Goal: Information Seeking & Learning: Learn about a topic

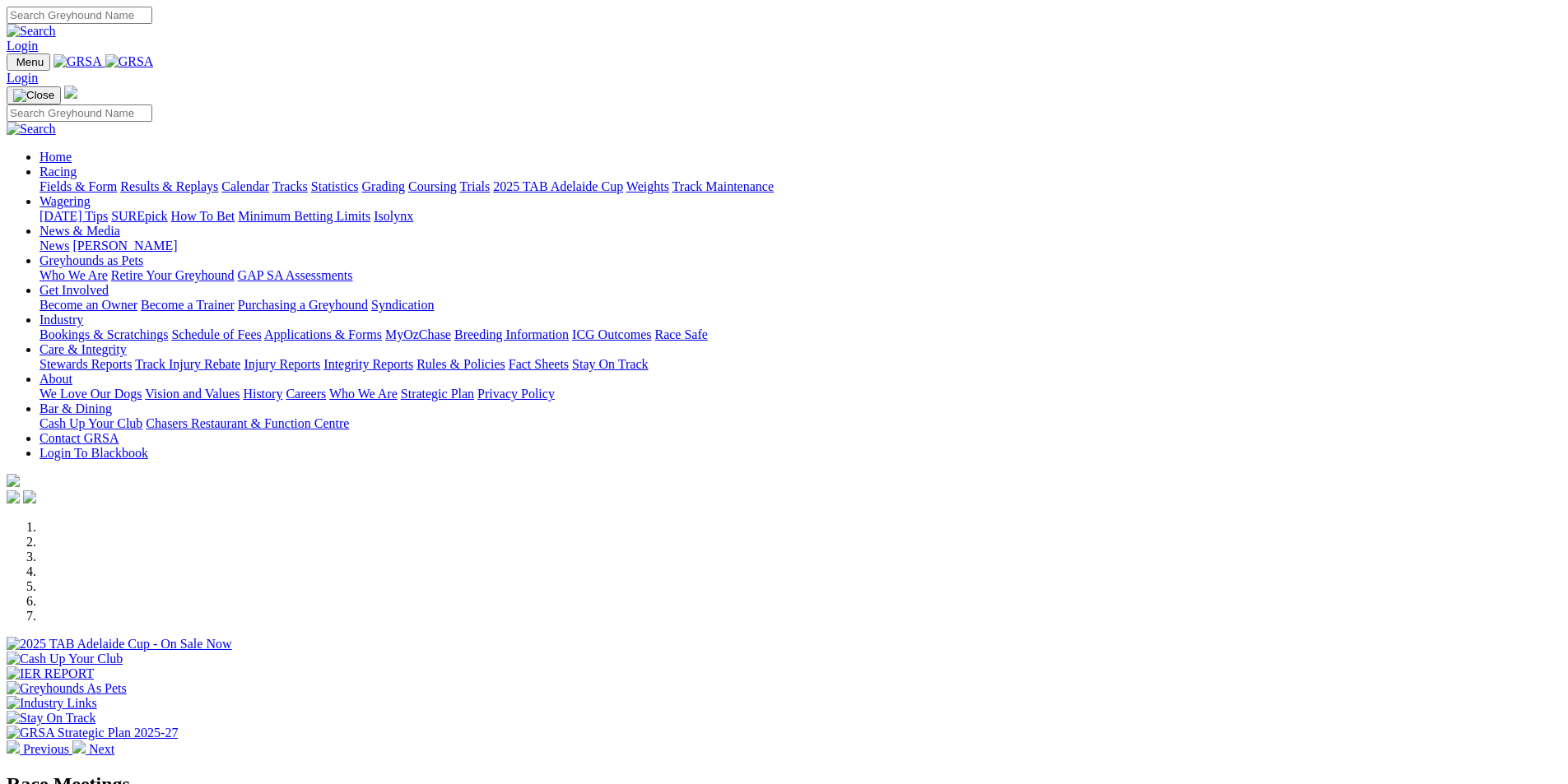
scroll to position [494, 0]
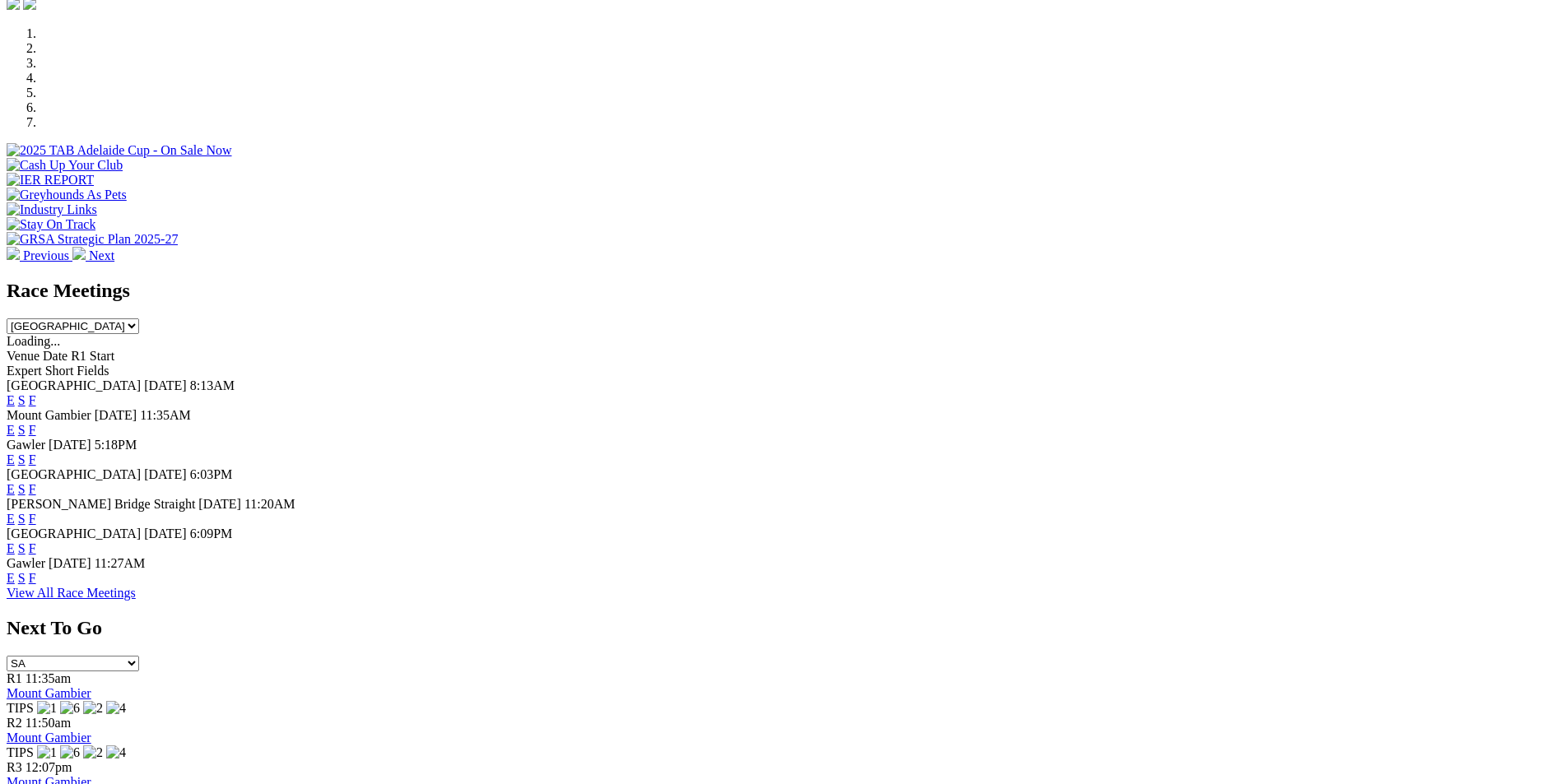
drag, startPoint x: 0, startPoint y: 0, endPoint x: 1017, endPoint y: 158, distance: 1029.2
click at [139, 318] on select "South Australia New South Wales Northern Territory Queensland Tasmania Victoria…" at bounding box center [73, 326] width 133 height 15
select select "QLD"
click at [139, 318] on select "South Australia New South Wales Northern Territory Queensland Tasmania Victoria…" at bounding box center [73, 326] width 133 height 15
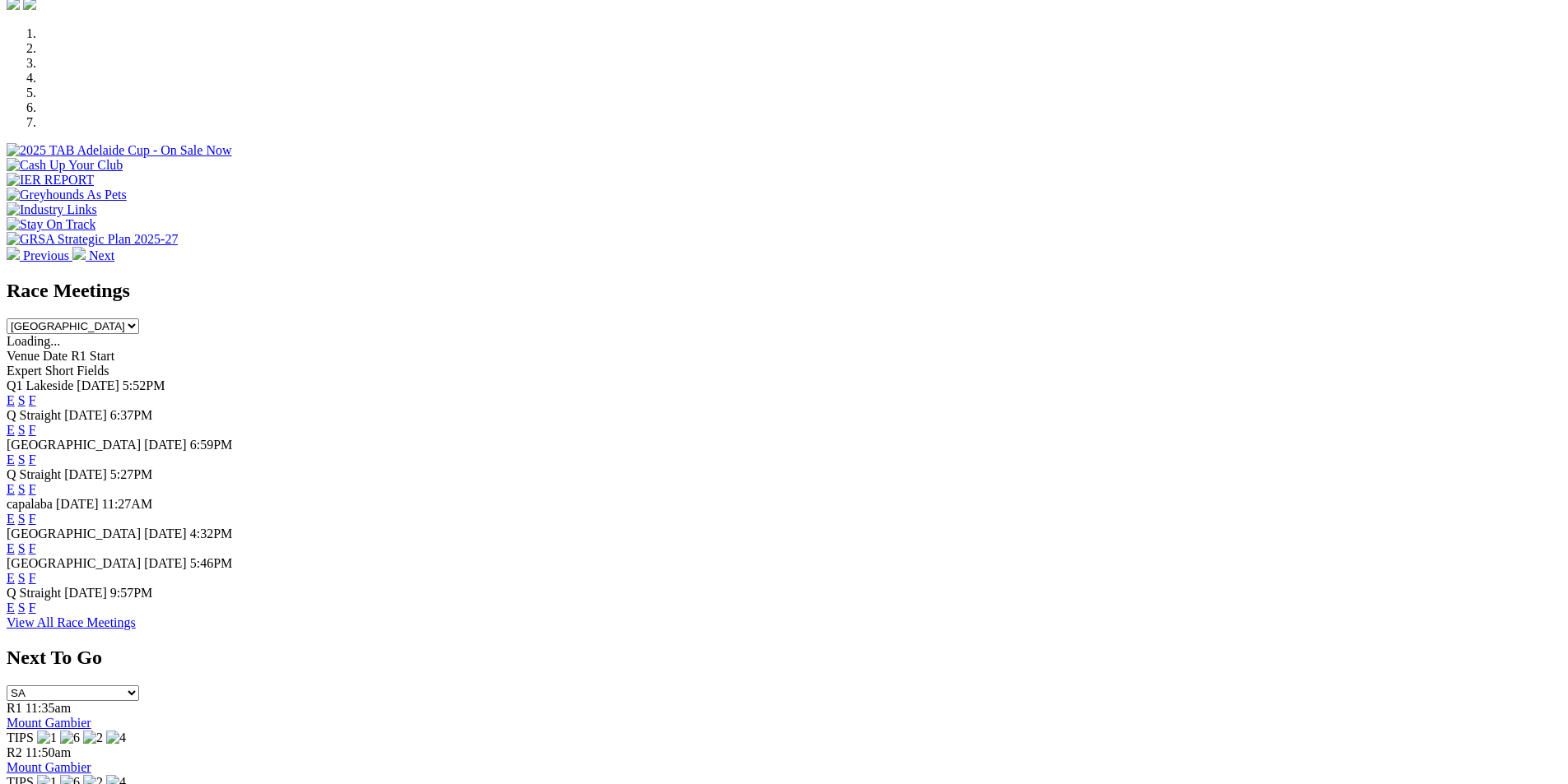
click at [36, 394] on link "F" at bounding box center [33, 401] width 8 height 14
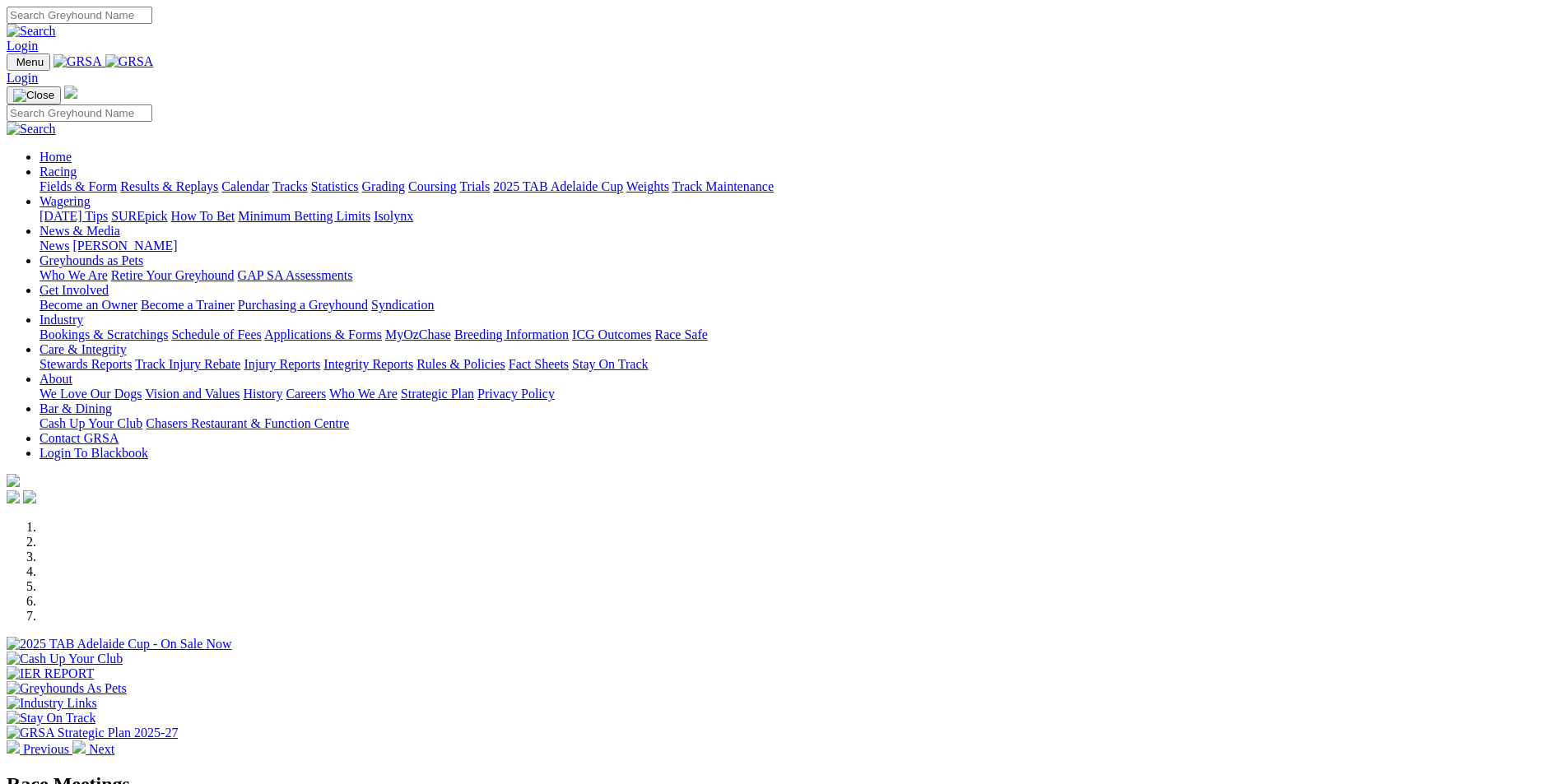
select select "QLD"
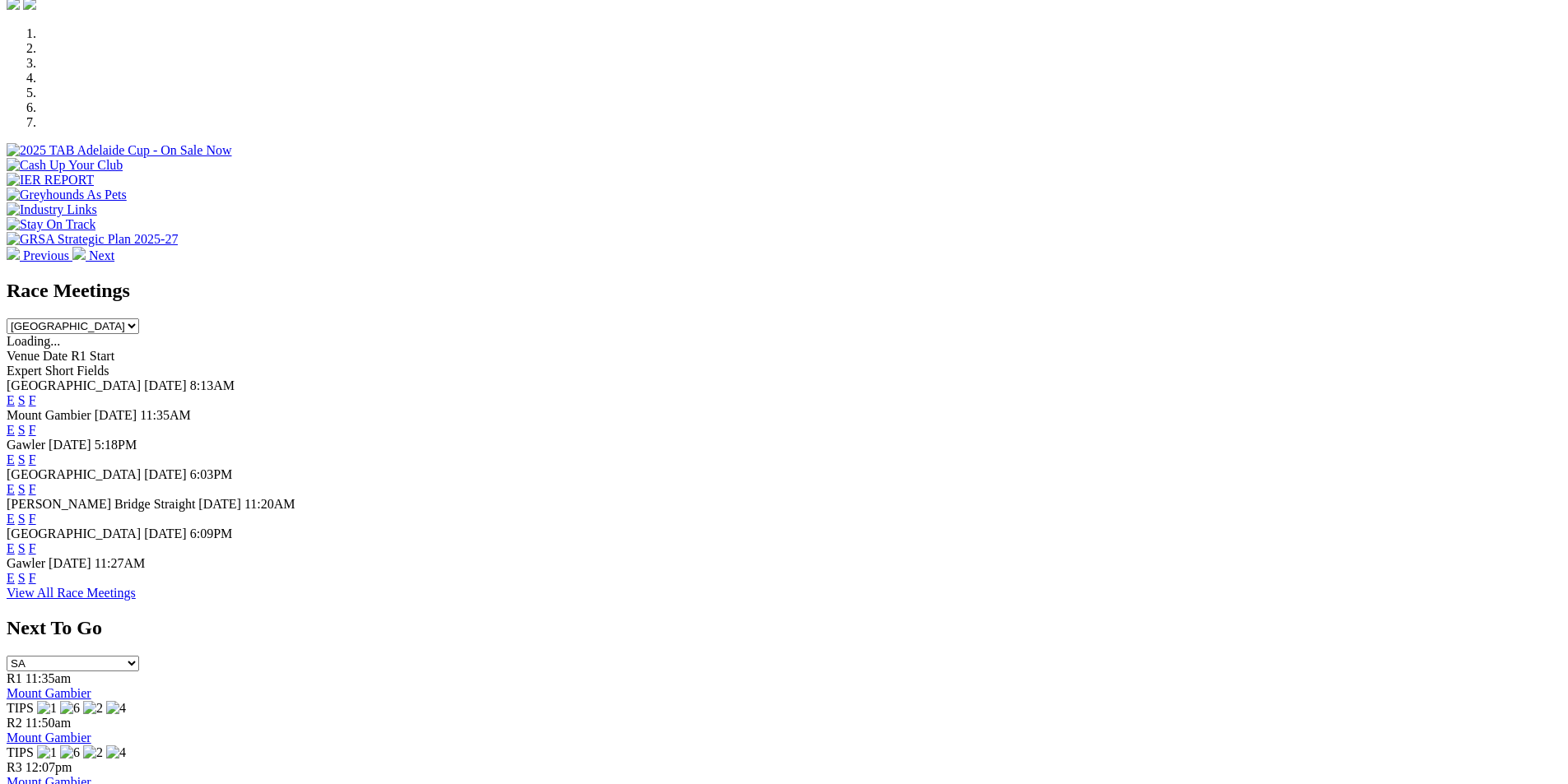
click at [36, 394] on link "F" at bounding box center [33, 401] width 8 height 14
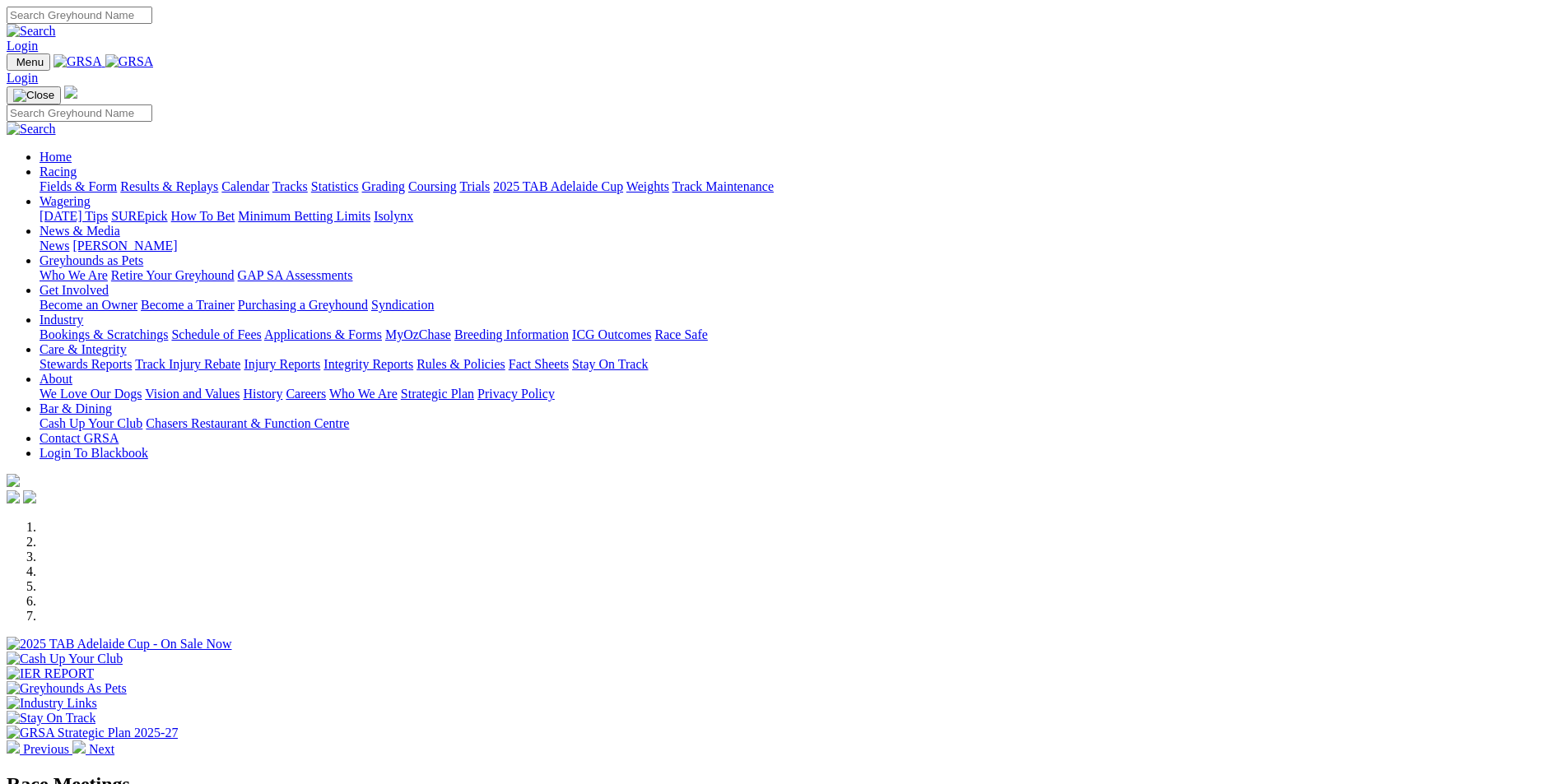
scroll to position [329, 0]
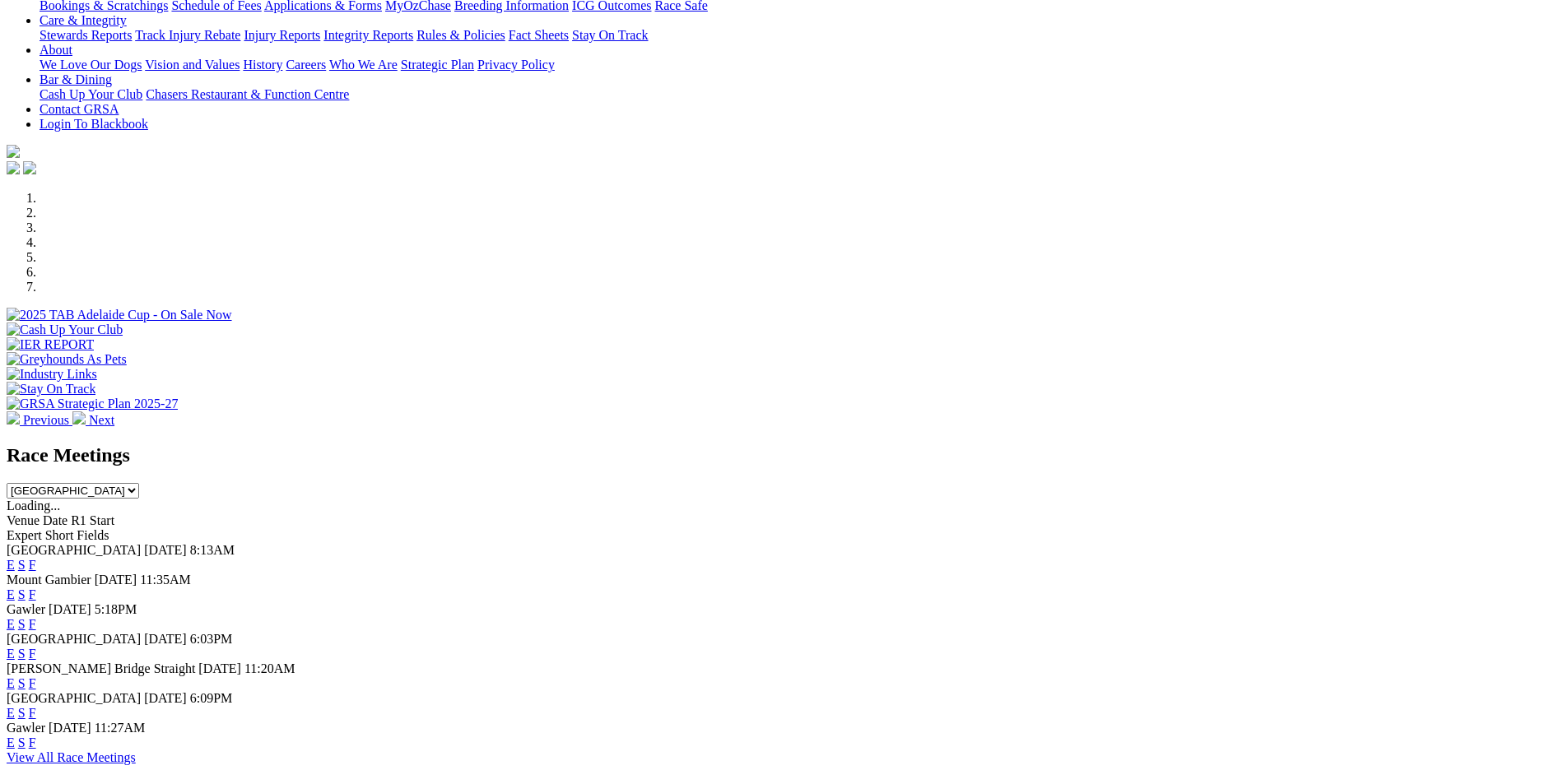
click at [139, 483] on select "South Australia New South Wales Northern Territory Queensland Tasmania Victoria…" at bounding box center [73, 490] width 133 height 15
click at [139, 483] on select "[GEOGRAPHIC_DATA] [GEOGRAPHIC_DATA] [GEOGRAPHIC_DATA] [GEOGRAPHIC_DATA] [GEOGRA…" at bounding box center [73, 490] width 133 height 15
select select "QLD"
click at [139, 483] on select "South Australia New South Wales Northern Territory Queensland Tasmania Victoria…" at bounding box center [73, 490] width 133 height 15
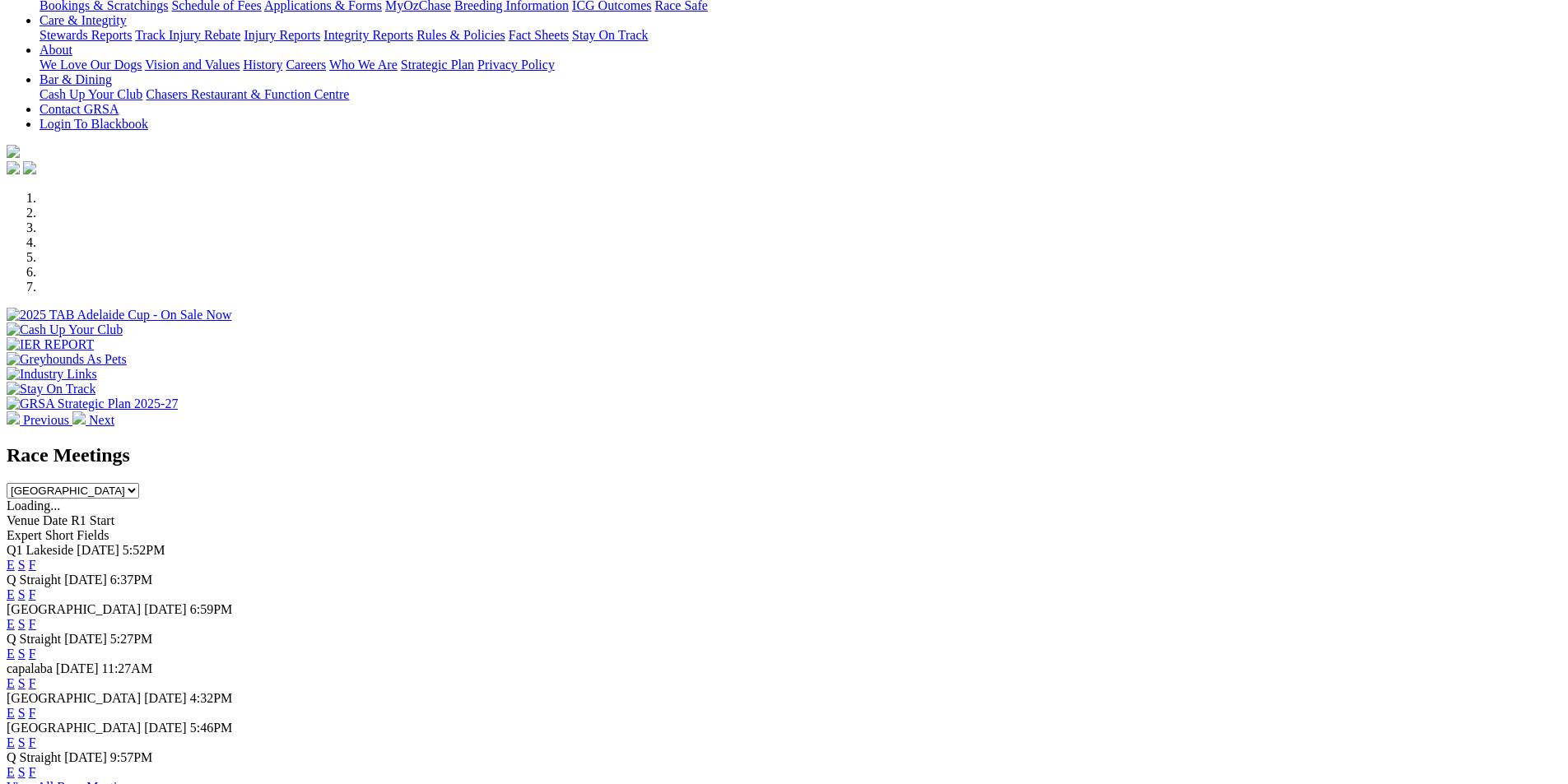
click at [36, 558] on link "F" at bounding box center [33, 565] width 8 height 14
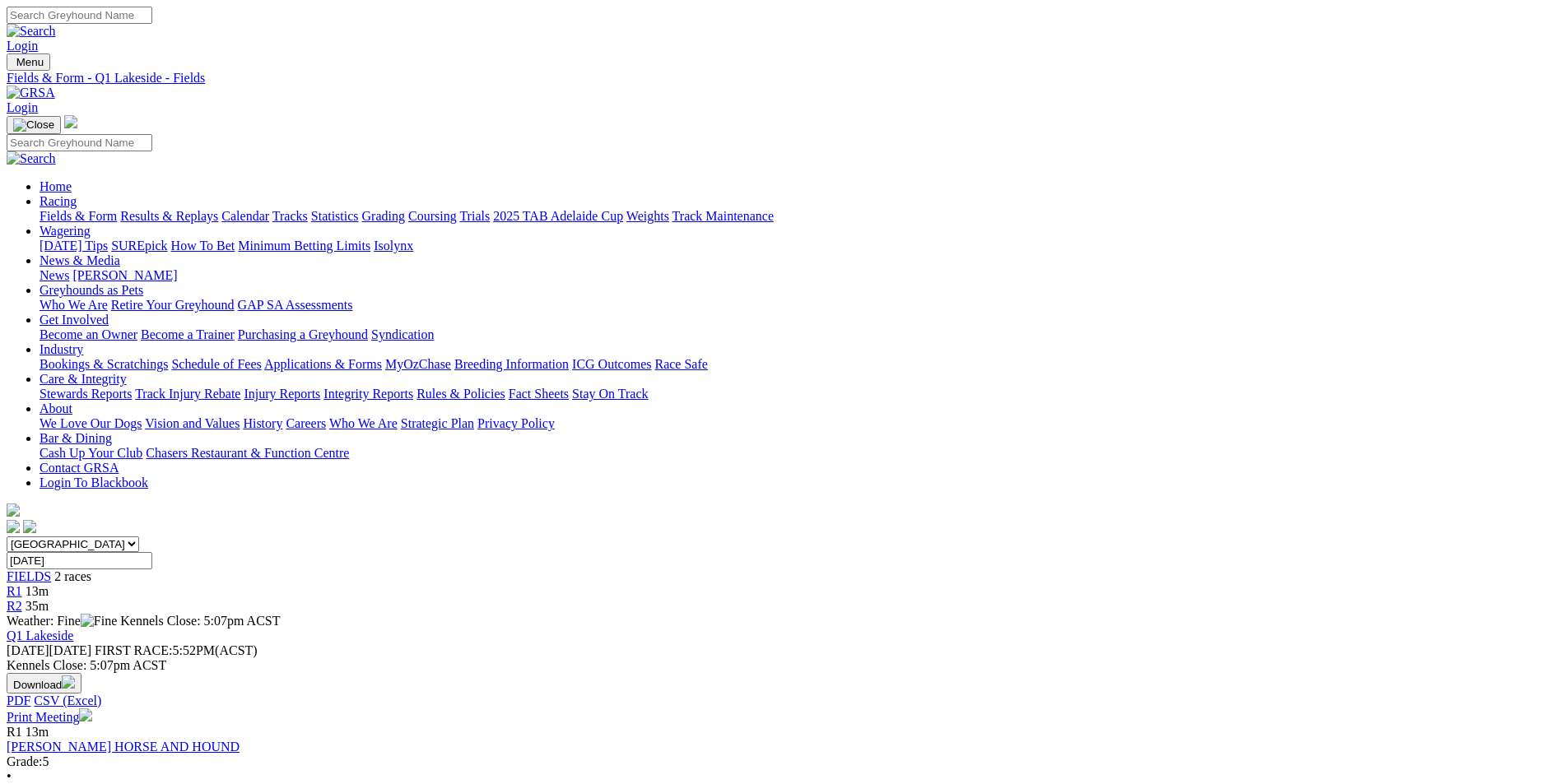
click at [81, 673] on button "Download" at bounding box center [44, 684] width 75 height 21
click at [891, 222] on link "CSV (Excel)" at bounding box center [857, 214] width 68 height 14
click at [117, 209] on link "Fields & Form" at bounding box center [77, 216] width 77 height 14
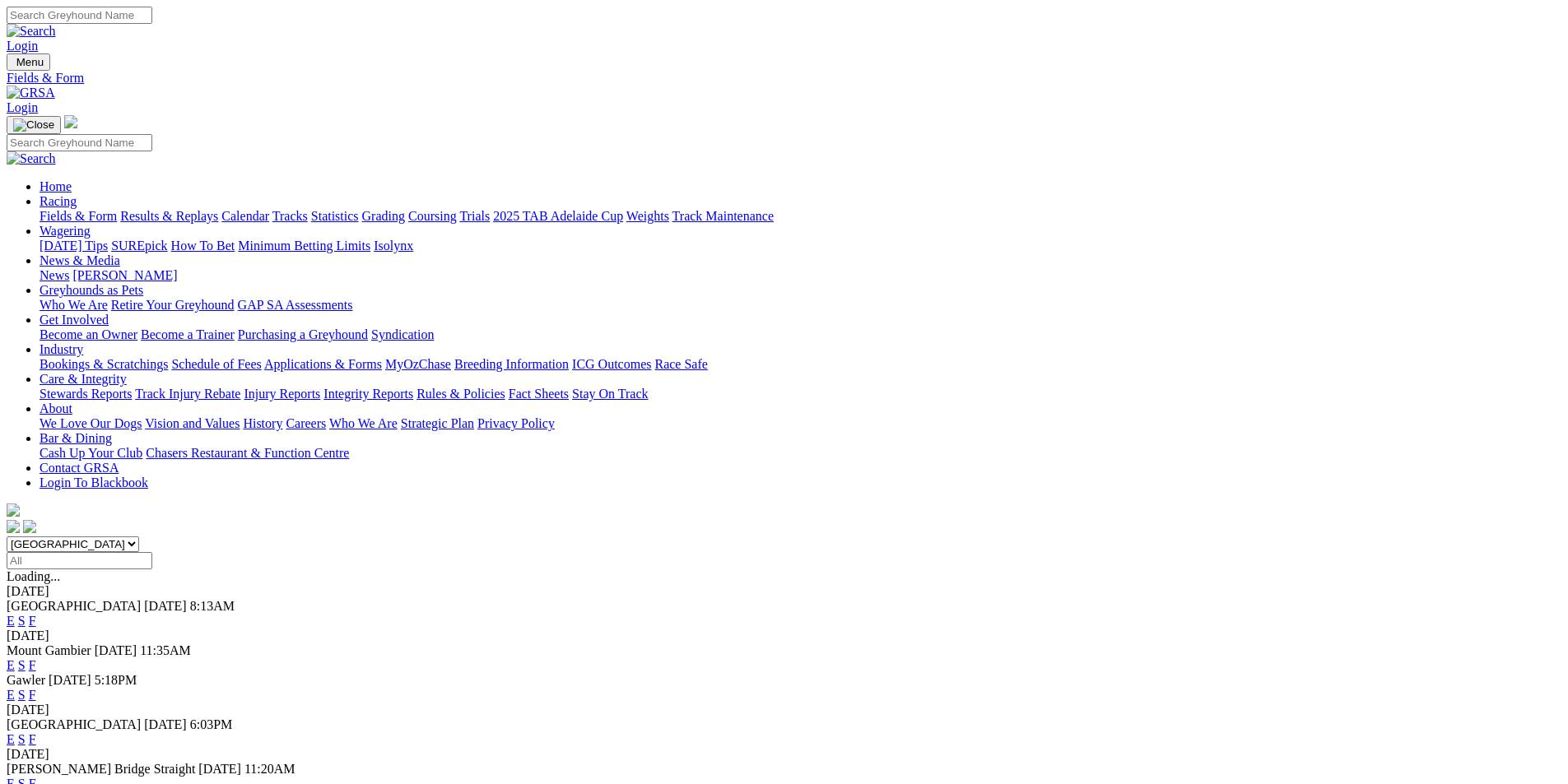
click at [139, 536] on select "South Australia New South Wales Northern Territory Queensland Tasmania Victoria…" at bounding box center [73, 544] width 133 height 15
select select "QLD"
click at [139, 536] on select "South Australia New South Wales Northern Territory Queensland Tasmania Victoria…" at bounding box center [73, 544] width 133 height 15
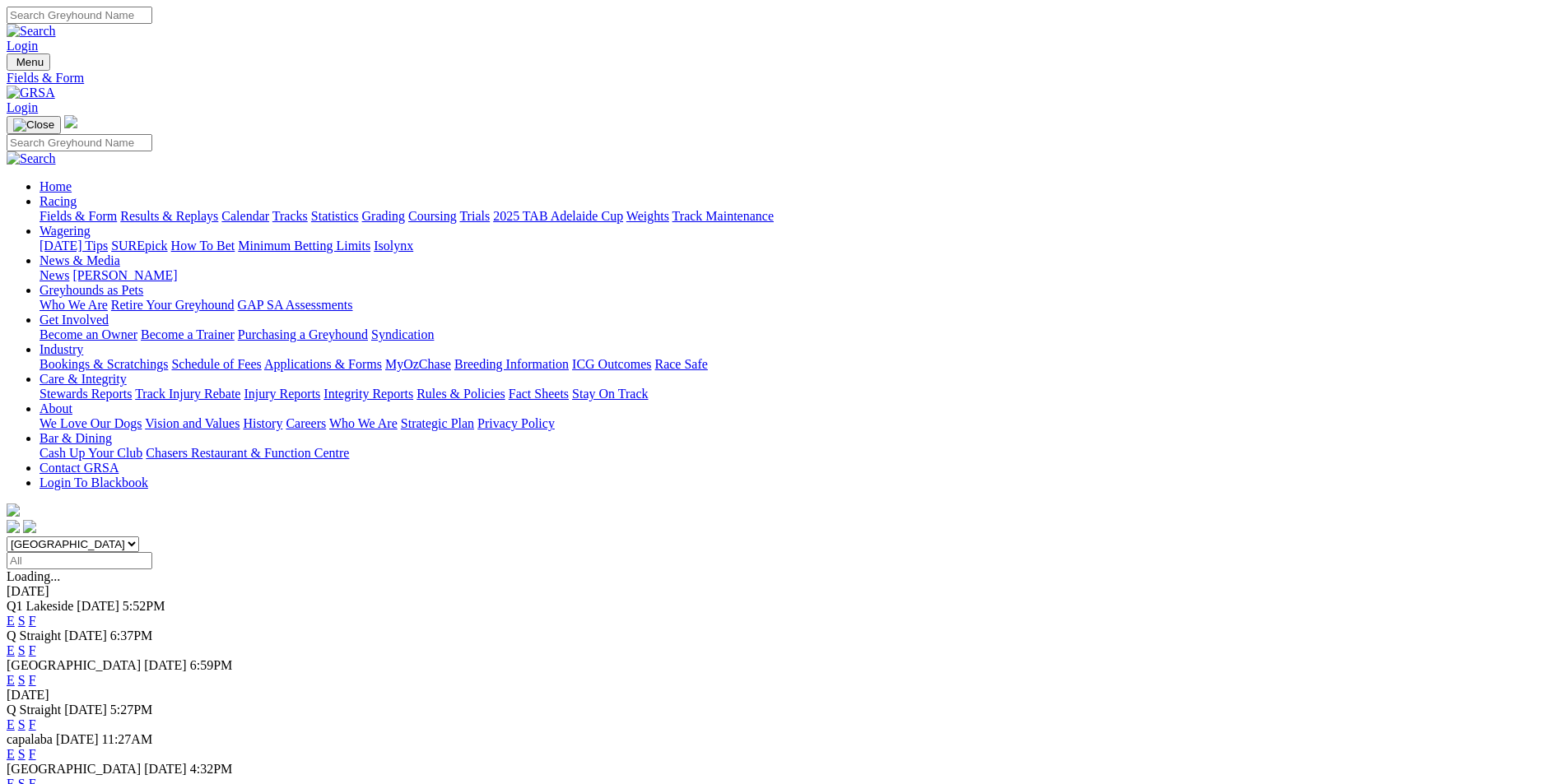
click at [36, 673] on link "F" at bounding box center [33, 680] width 8 height 14
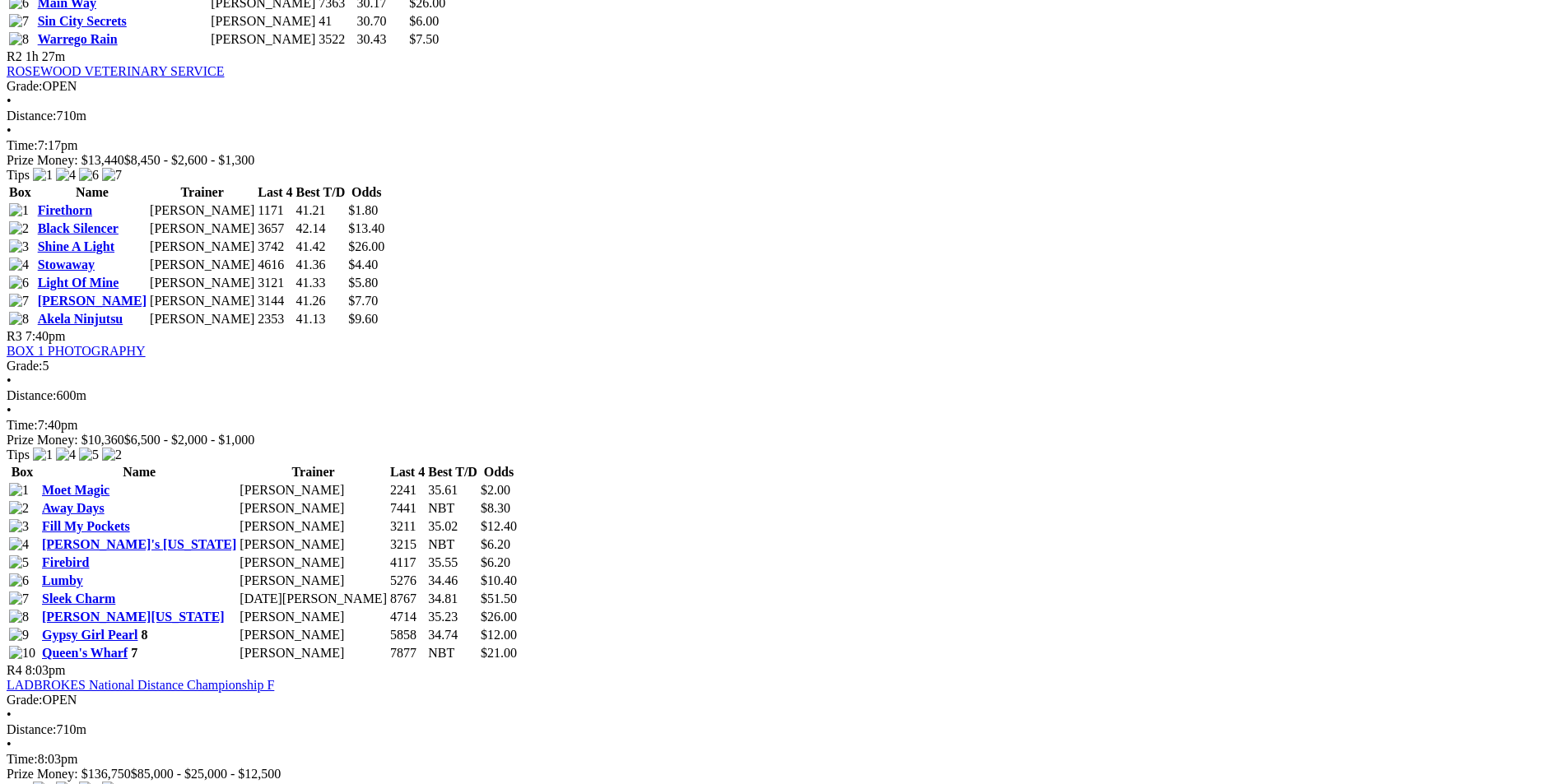
scroll to position [1070, 0]
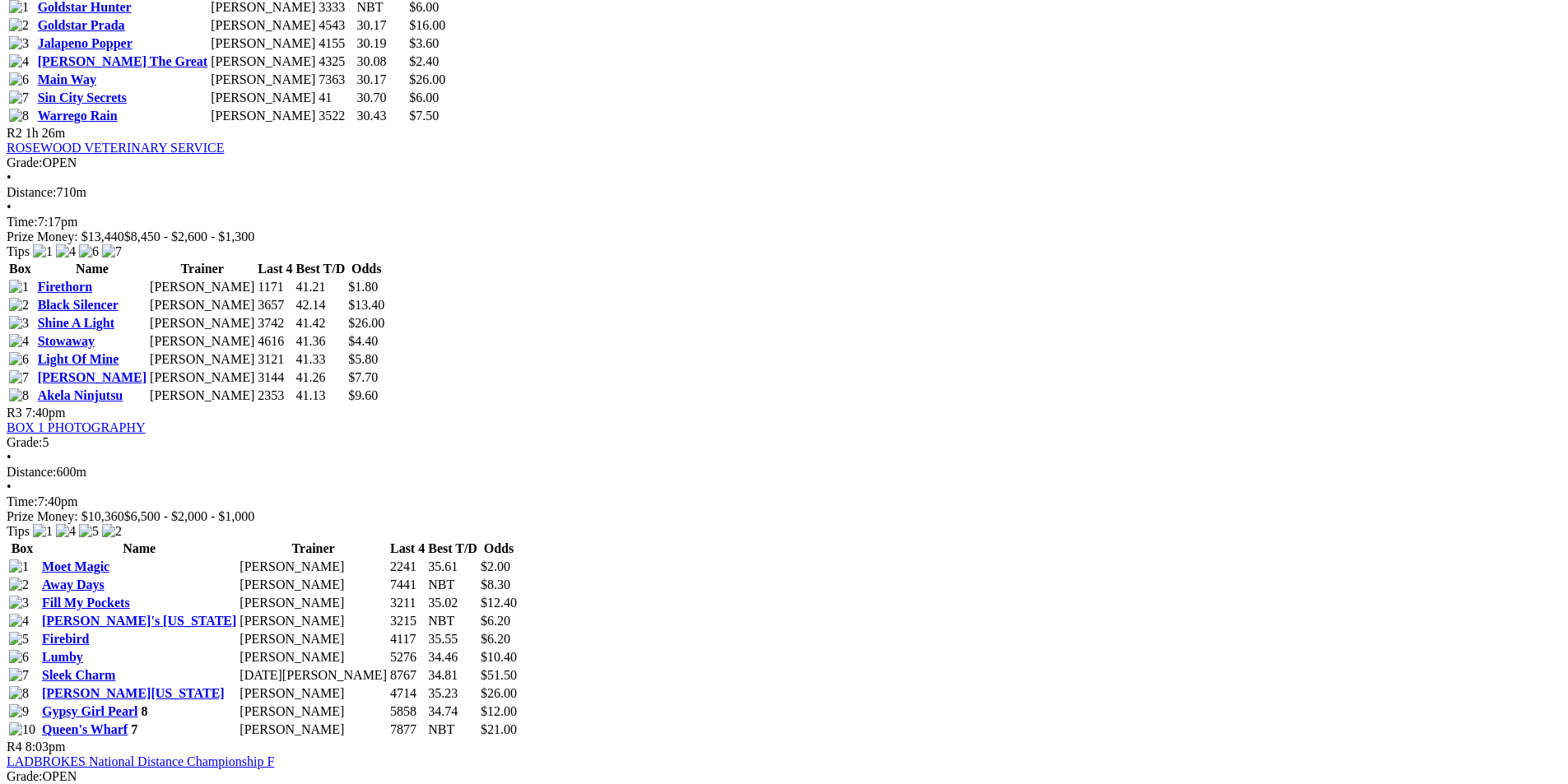
scroll to position [988, 0]
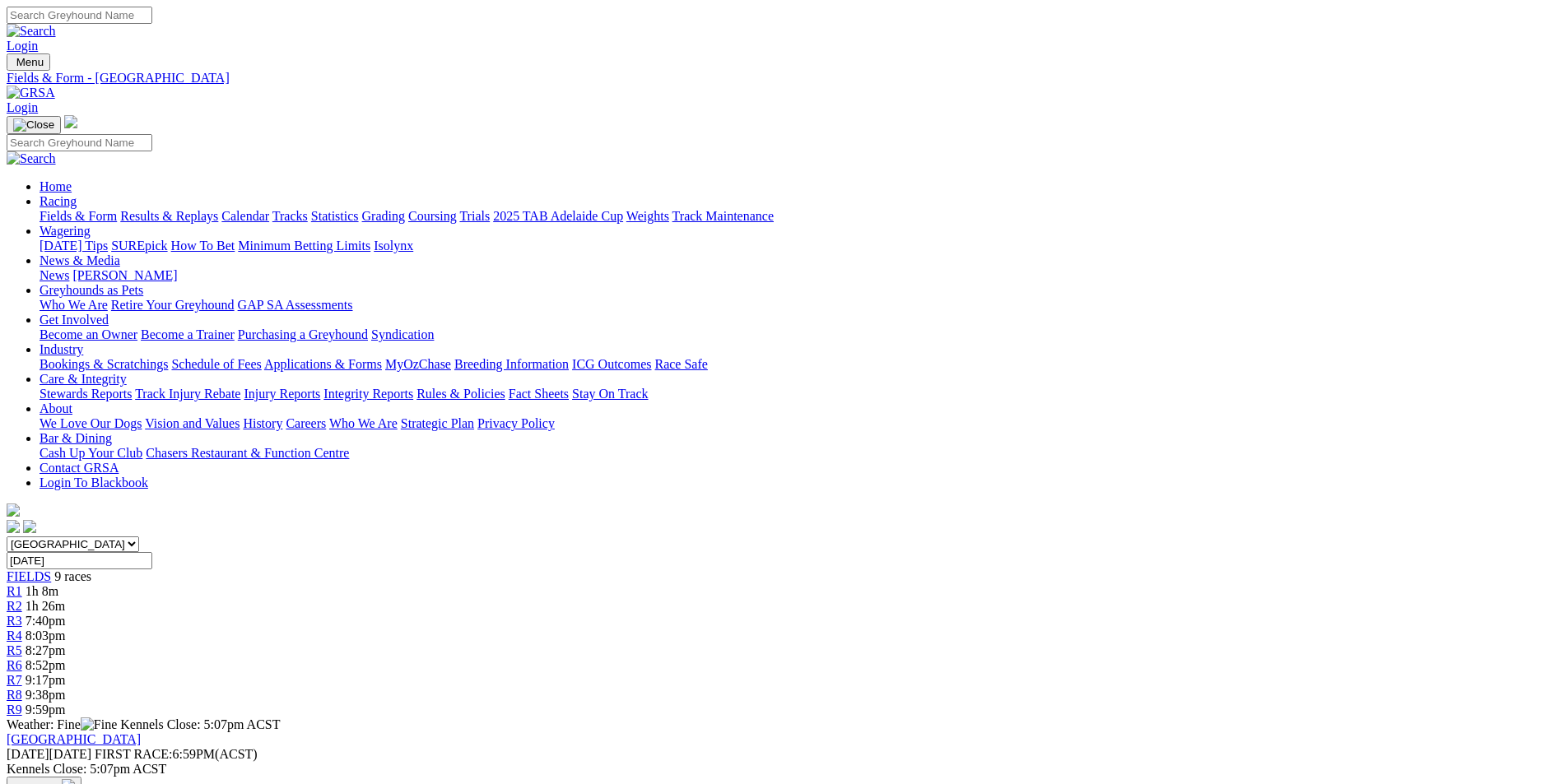
click at [117, 209] on link "Fields & Form" at bounding box center [77, 216] width 77 height 14
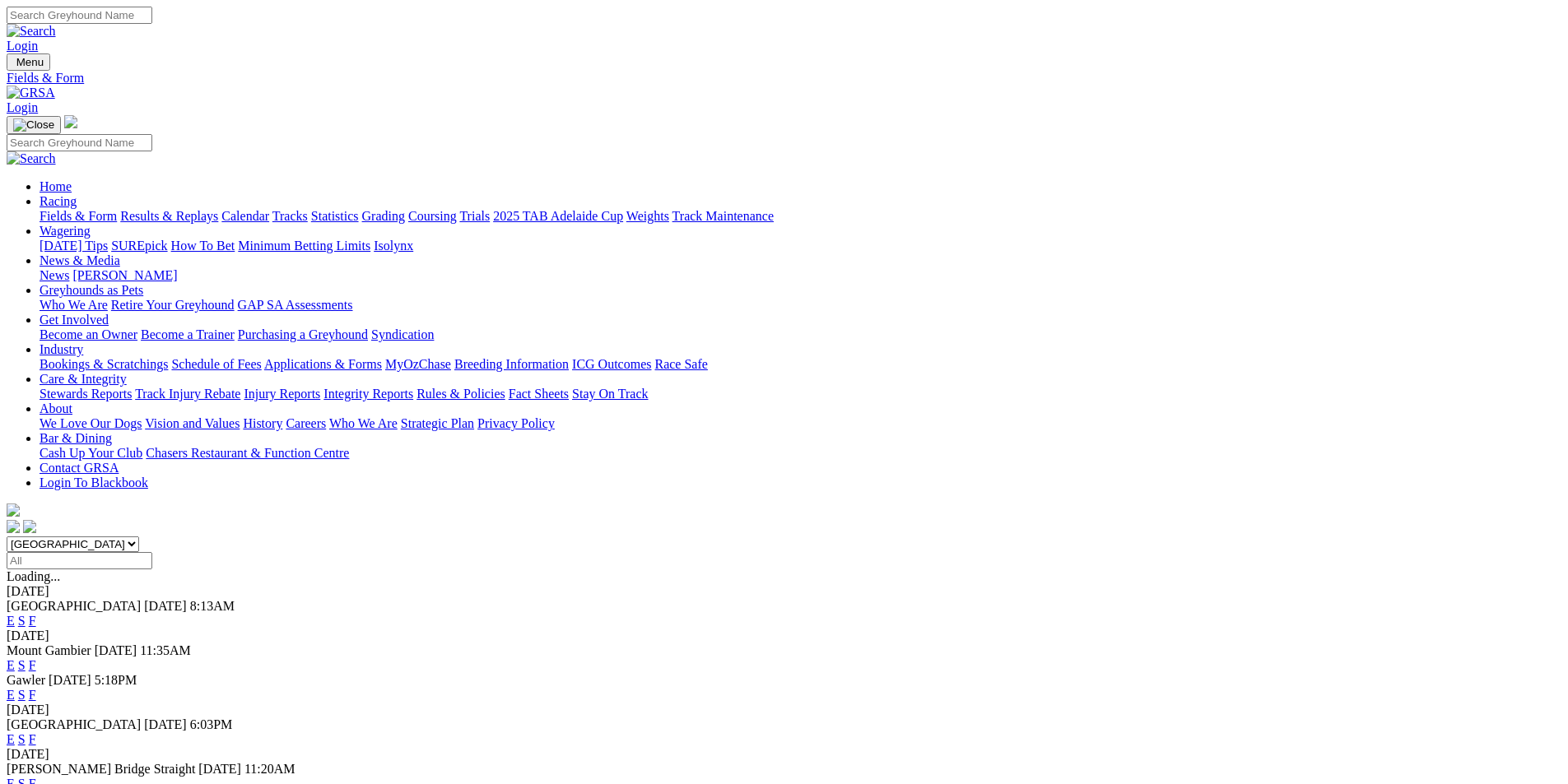
click at [139, 536] on select "[GEOGRAPHIC_DATA] [GEOGRAPHIC_DATA] [GEOGRAPHIC_DATA] [GEOGRAPHIC_DATA] [GEOGRA…" at bounding box center [73, 544] width 133 height 15
select select "QLD"
click at [139, 536] on select "South Australia New South Wales Northern Territory Queensland Tasmania Victoria…" at bounding box center [73, 544] width 133 height 15
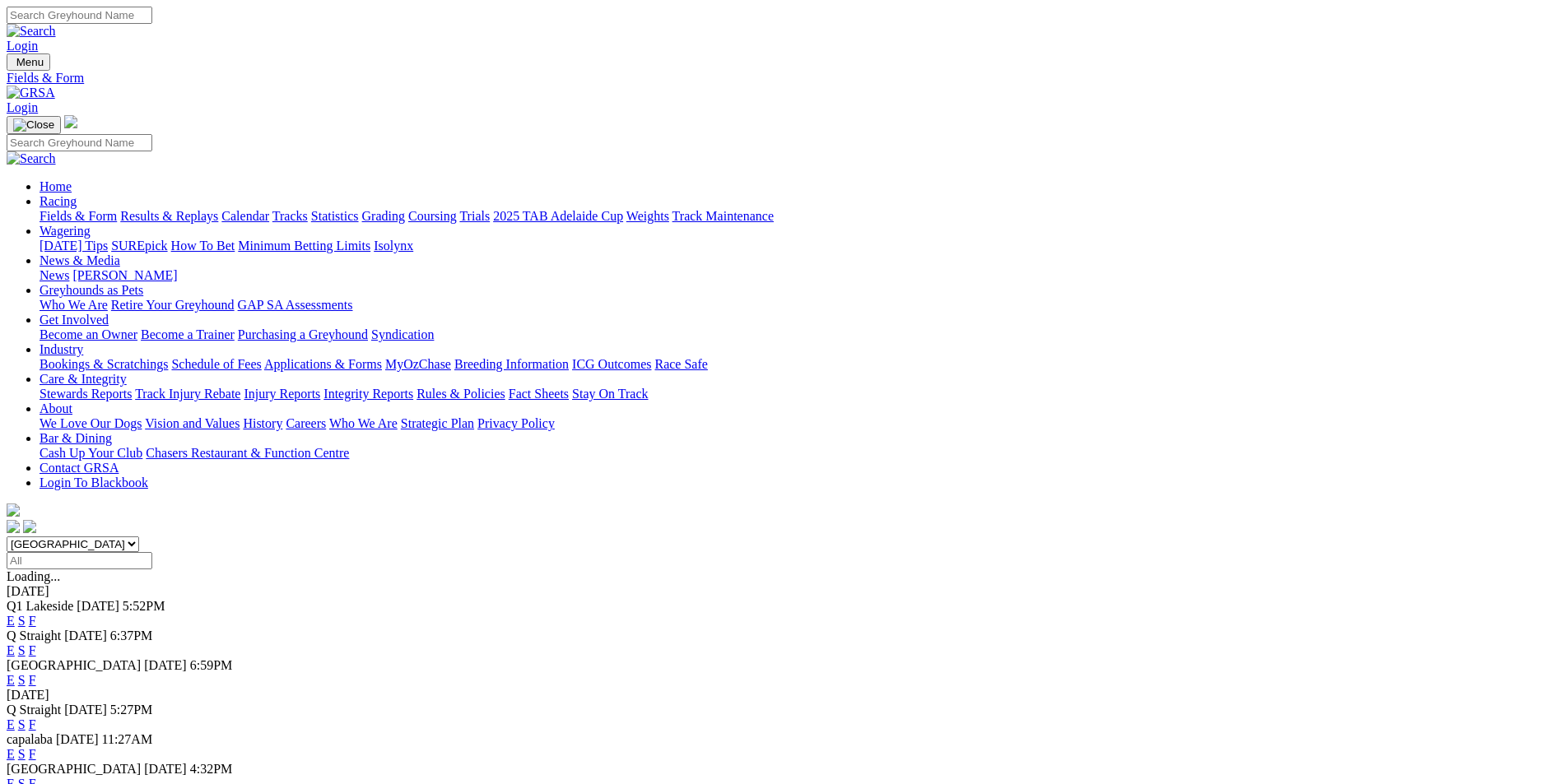
click at [36, 673] on link "F" at bounding box center [33, 680] width 8 height 14
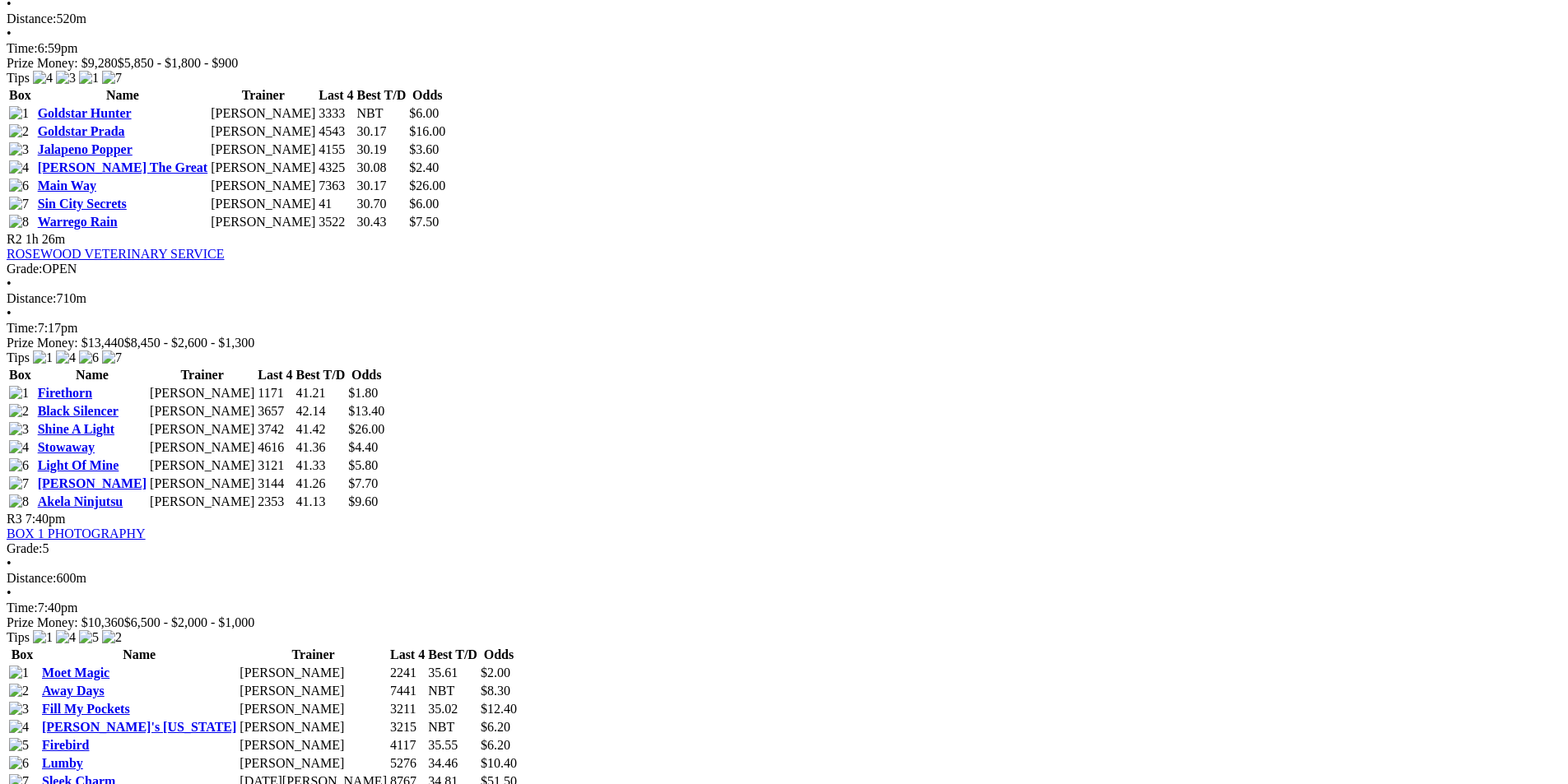
scroll to position [905, 0]
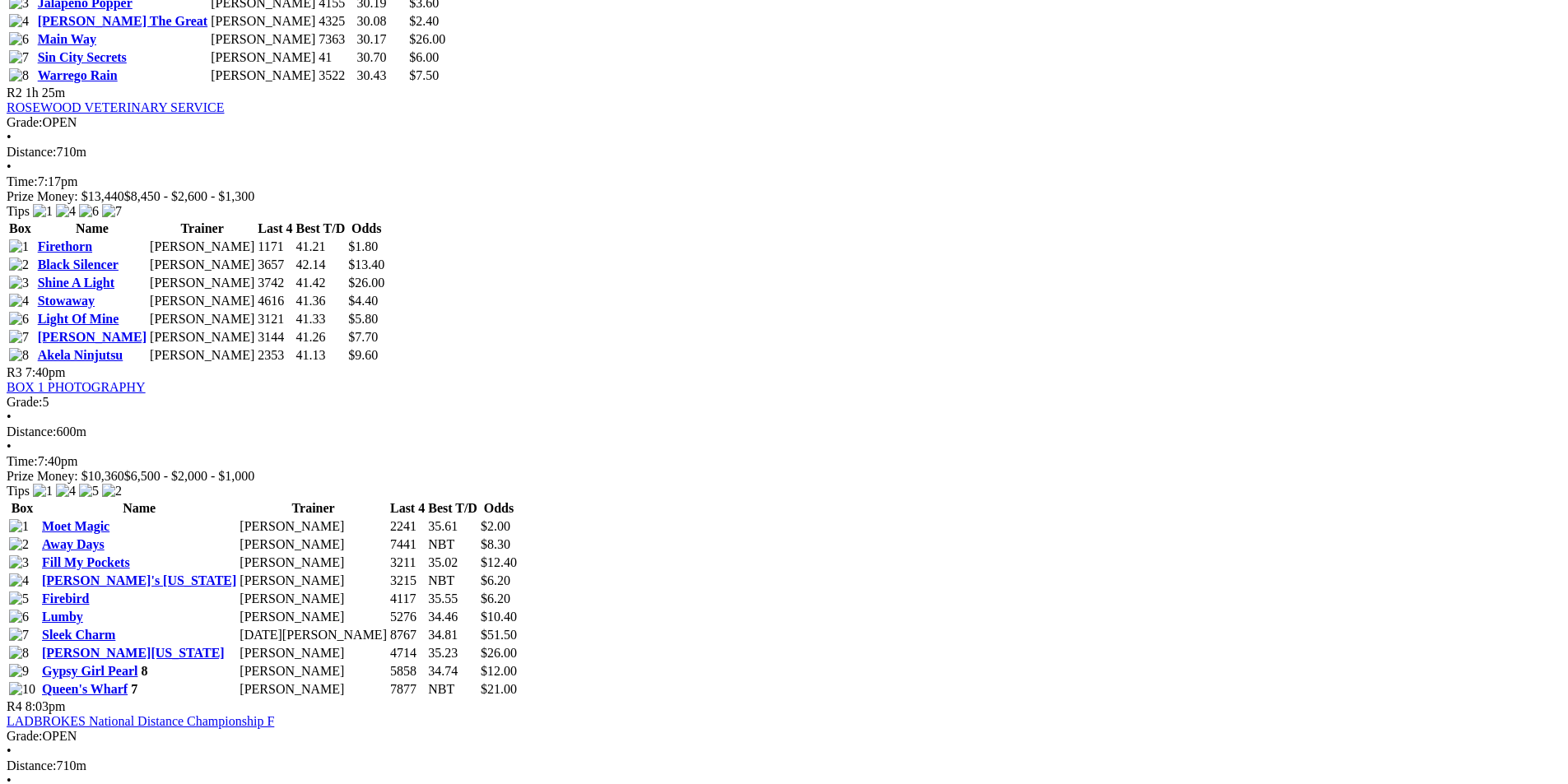
scroll to position [1070, 0]
